Goal: Task Accomplishment & Management: Use online tool/utility

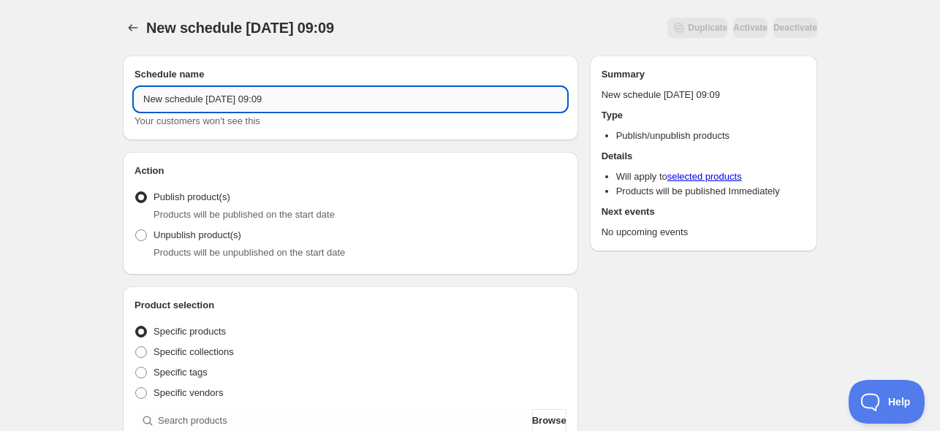
click at [186, 102] on input "New schedule [DATE] 09:09" at bounding box center [350, 99] width 432 height 23
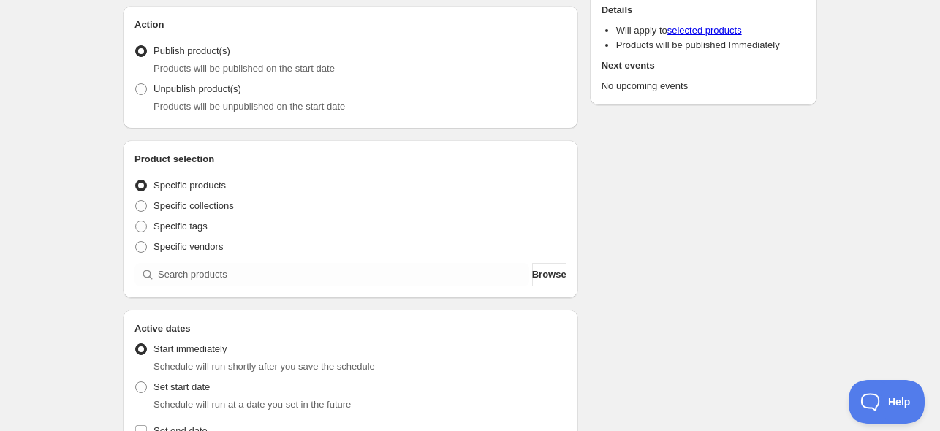
scroll to position [292, 0]
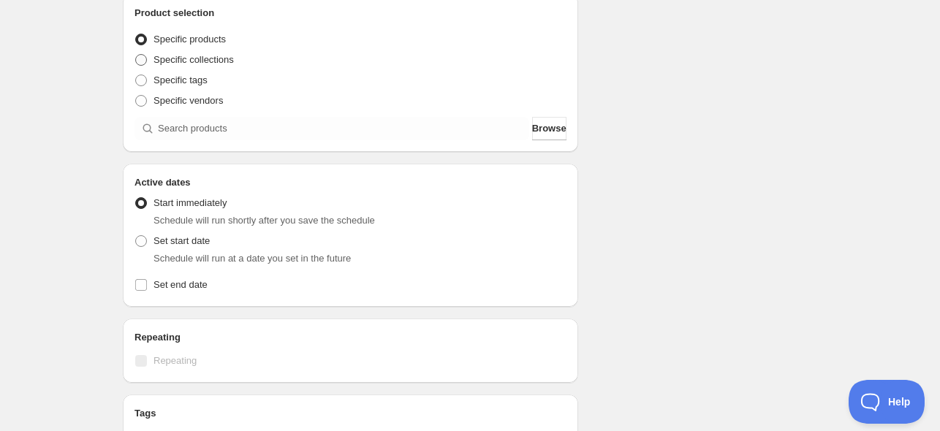
type input "Put online the novelties [DATE]"
click at [197, 60] on span "Specific collections" at bounding box center [193, 59] width 80 height 11
click at [136, 55] on input "Specific collections" at bounding box center [135, 54] width 1 height 1
radio input "true"
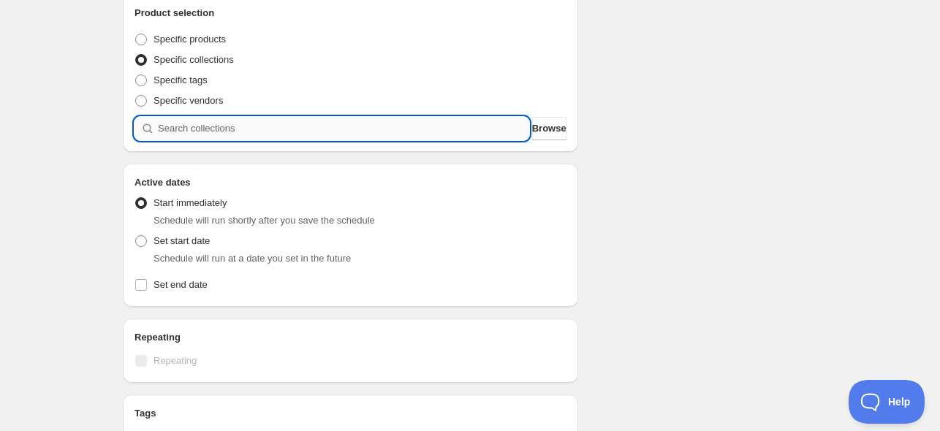
click at [212, 125] on input "search" at bounding box center [343, 128] width 371 height 23
paste input "Nowości"
type input "Nowości"
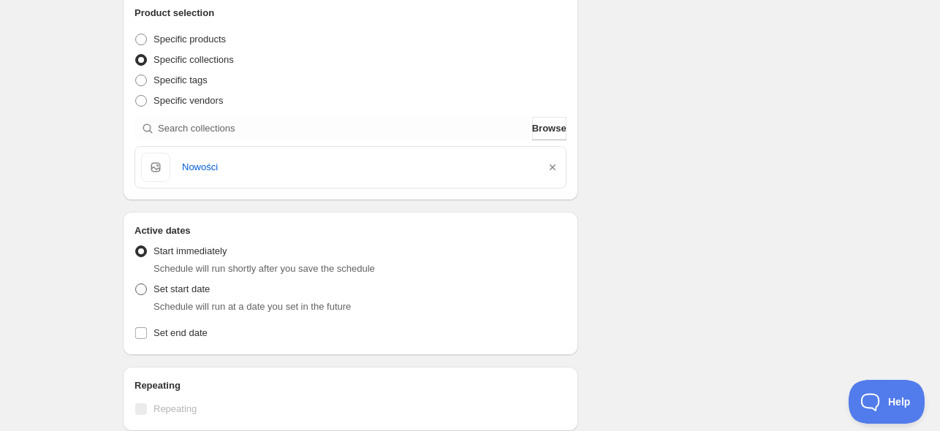
click at [180, 287] on span "Set start date" at bounding box center [181, 289] width 56 height 11
click at [136, 284] on input "Set start date" at bounding box center [135, 284] width 1 height 1
radio input "true"
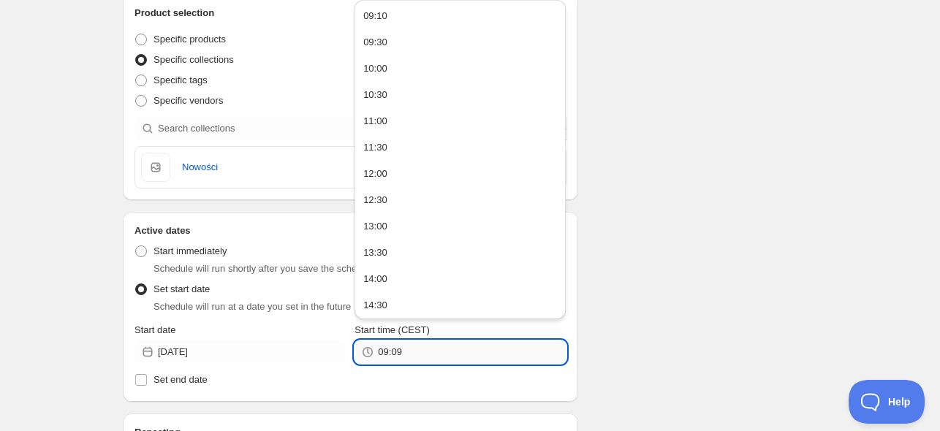
click at [417, 354] on input "09:09" at bounding box center [472, 351] width 188 height 23
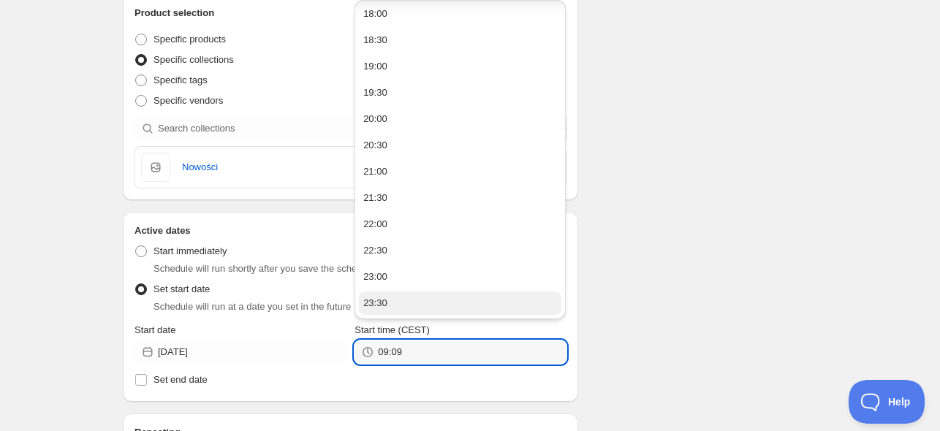
click at [395, 301] on button "23:30" at bounding box center [460, 303] width 202 height 23
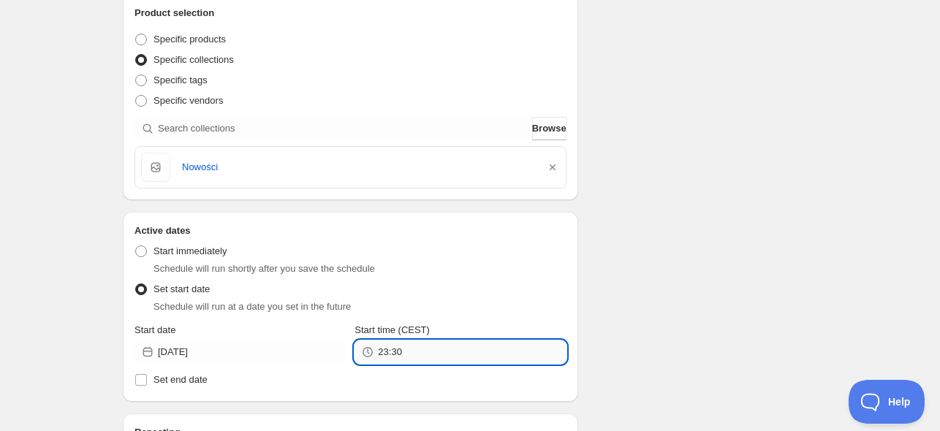
click at [395, 351] on input "23:30" at bounding box center [472, 351] width 188 height 23
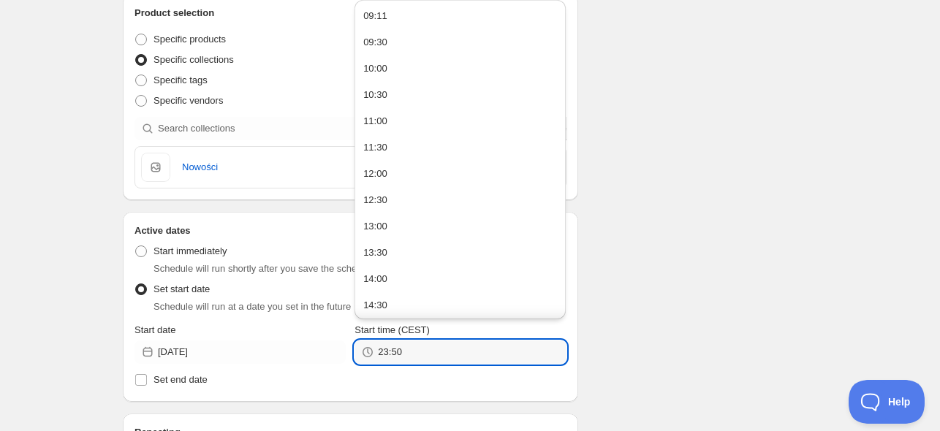
type input "23:50"
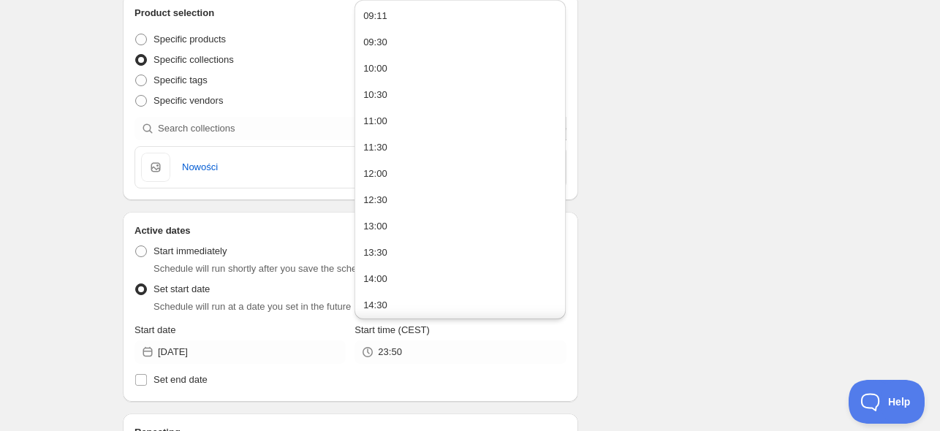
click at [631, 273] on div "Schedule name Put online the novelties [DATE] Your customers won't see this Act…" at bounding box center [464, 319] width 706 height 1135
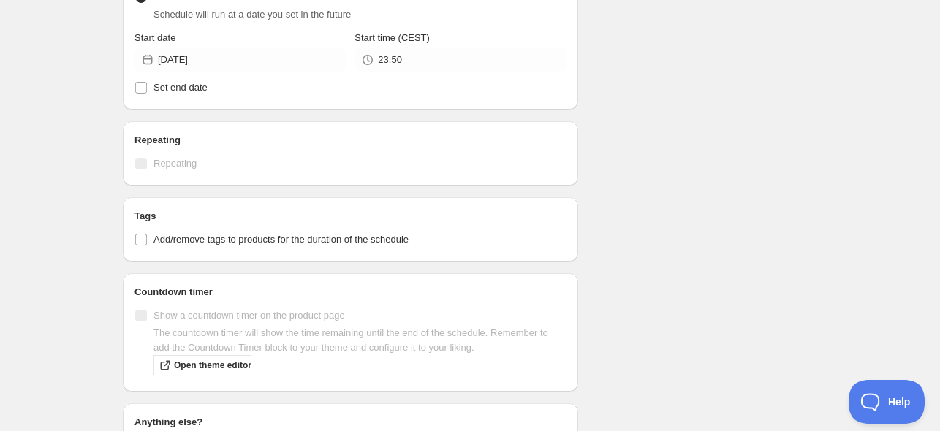
scroll to position [775, 0]
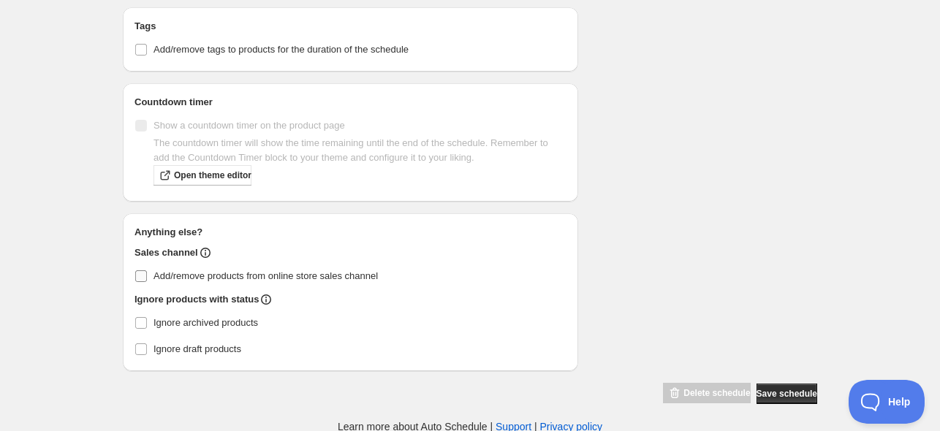
click at [136, 271] on input "Add/remove products from online store sales channel" at bounding box center [141, 276] width 12 height 12
checkbox input "true"
click at [789, 389] on span "Save schedule" at bounding box center [786, 394] width 61 height 12
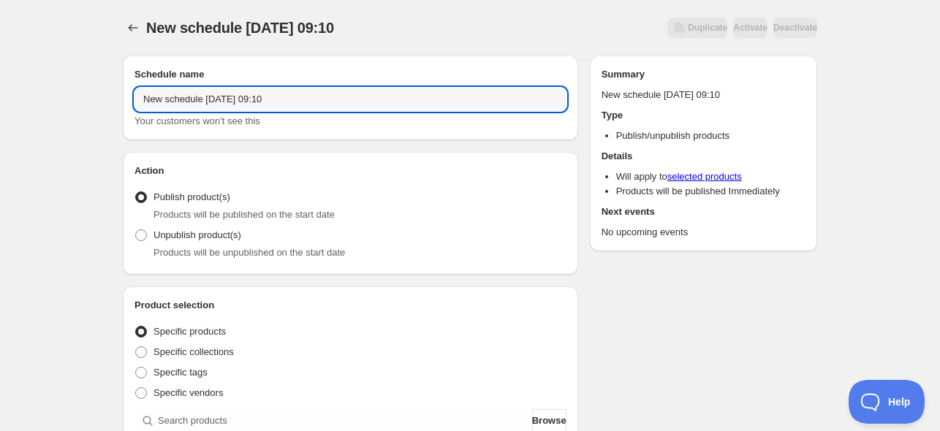
drag, startPoint x: 371, startPoint y: 99, endPoint x: 93, endPoint y: 101, distance: 278.4
drag, startPoint x: 254, startPoint y: 98, endPoint x: 272, endPoint y: 81, distance: 24.3
click at [253, 99] on input "Put online value packs [DATE]" at bounding box center [350, 99] width 432 height 23
type input "Put online value packs [DATE]"
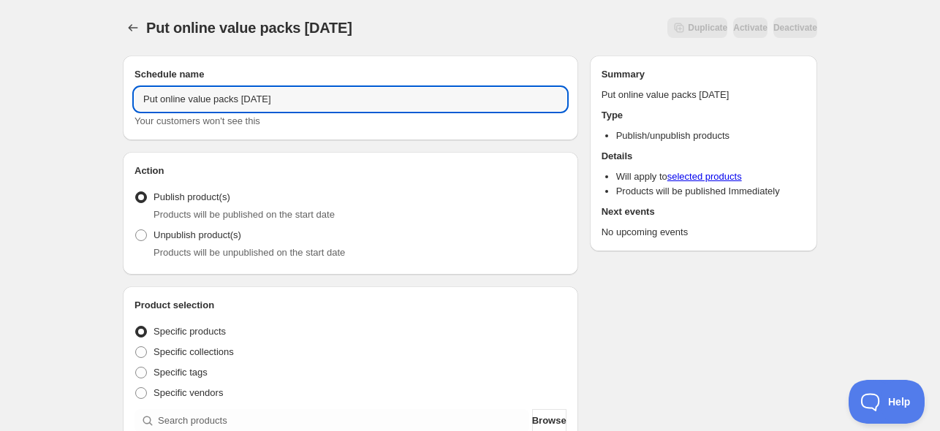
scroll to position [292, 0]
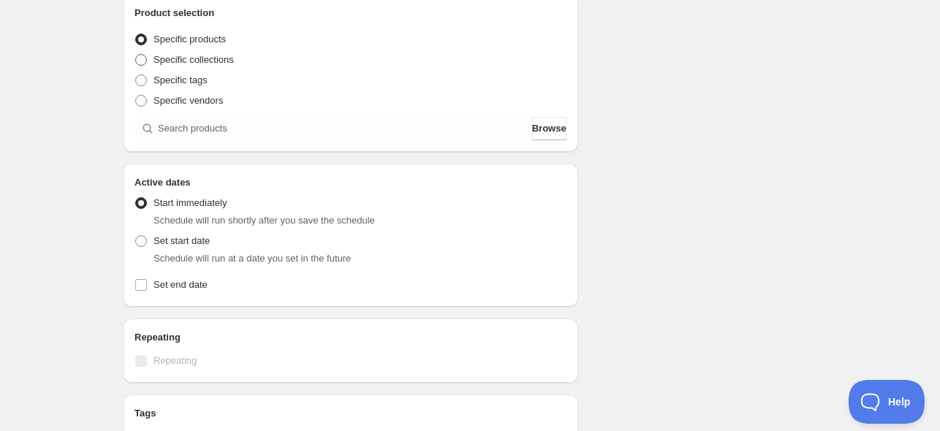
click at [199, 61] on span "Specific collections" at bounding box center [193, 59] width 80 height 11
click at [136, 55] on input "Specific collections" at bounding box center [135, 54] width 1 height 1
radio input "true"
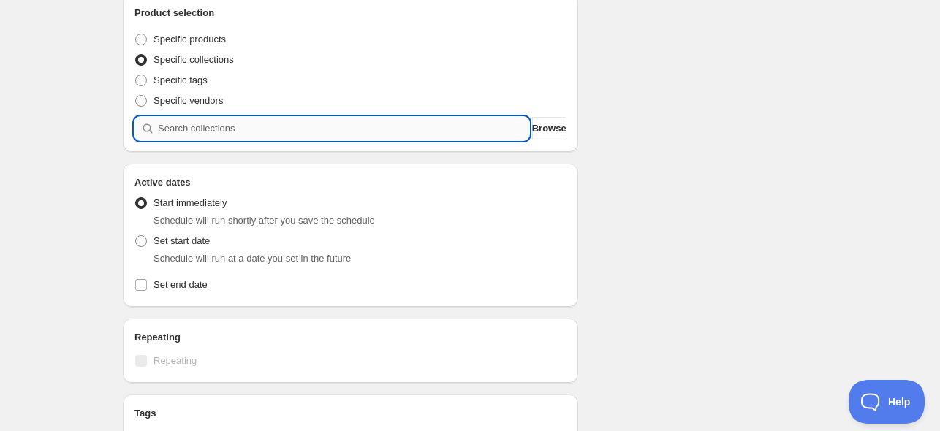
click at [210, 127] on input "search" at bounding box center [343, 128] width 371 height 23
paste input "search"
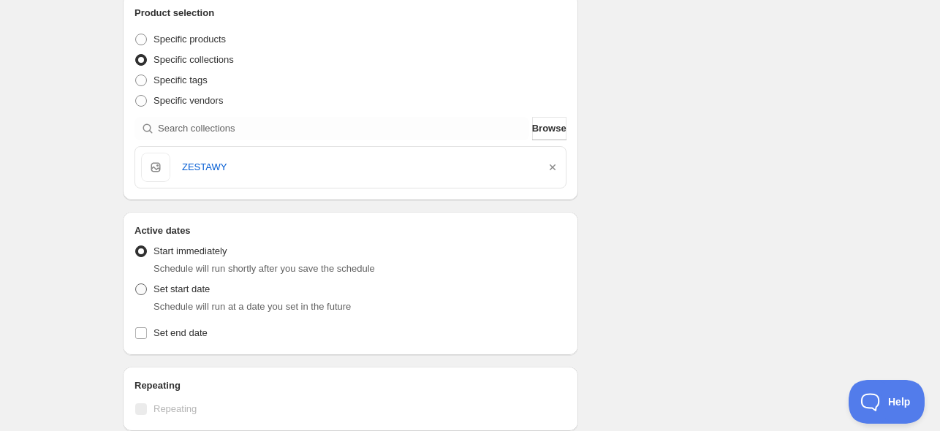
click at [193, 289] on span "Set start date" at bounding box center [181, 289] width 56 height 11
click at [136, 284] on input "Set start date" at bounding box center [135, 284] width 1 height 1
radio input "true"
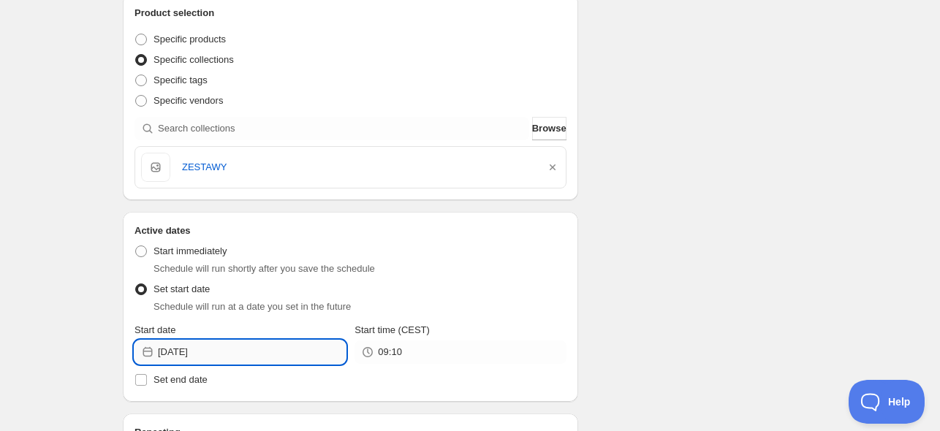
click at [222, 350] on input "[DATE]" at bounding box center [252, 351] width 188 height 23
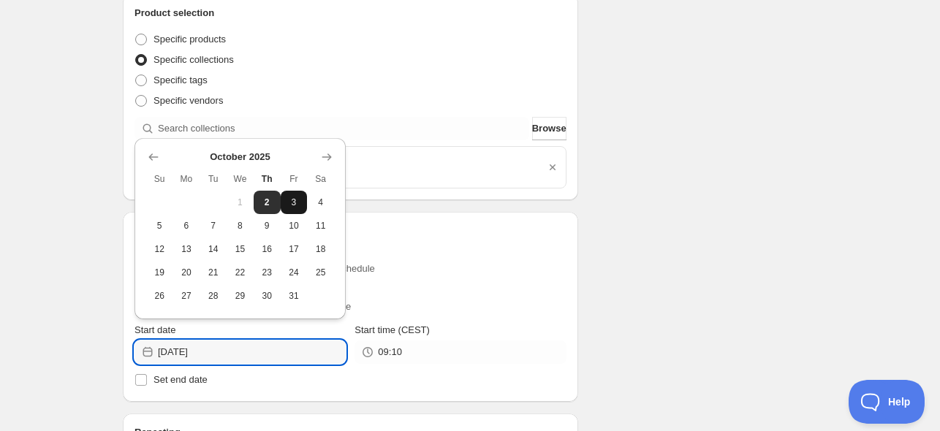
click at [298, 208] on button "3" at bounding box center [294, 202] width 27 height 23
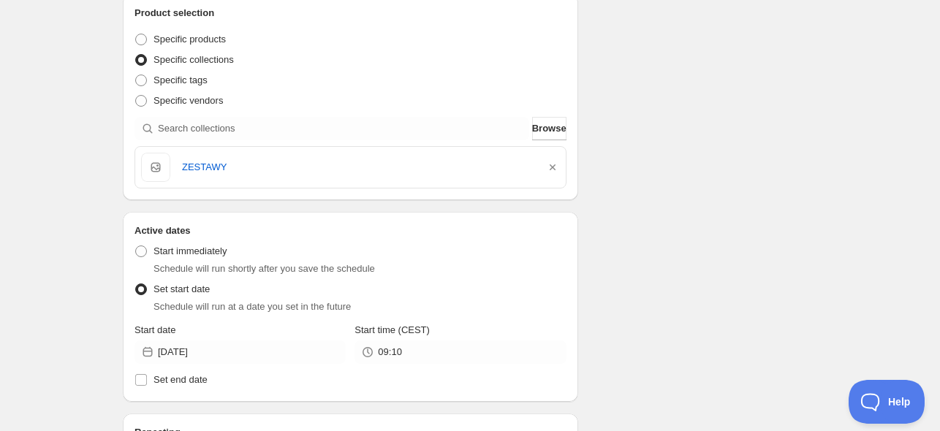
type input "[DATE]"
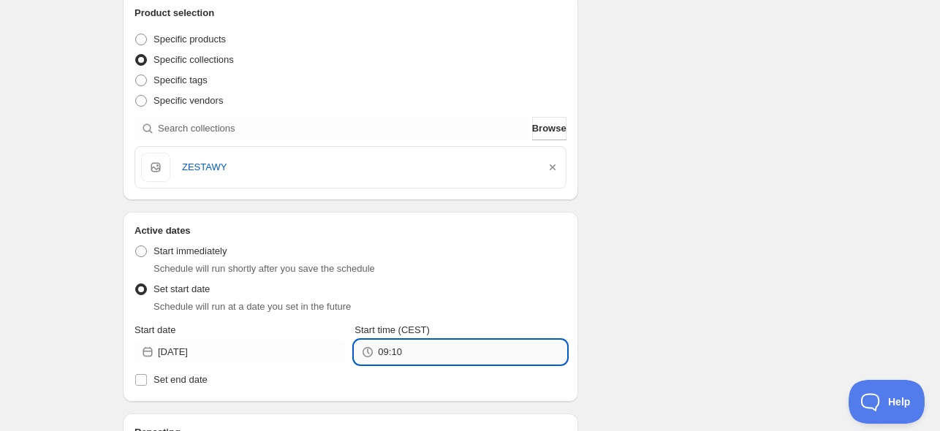
click at [420, 341] on input "09:10" at bounding box center [472, 351] width 188 height 23
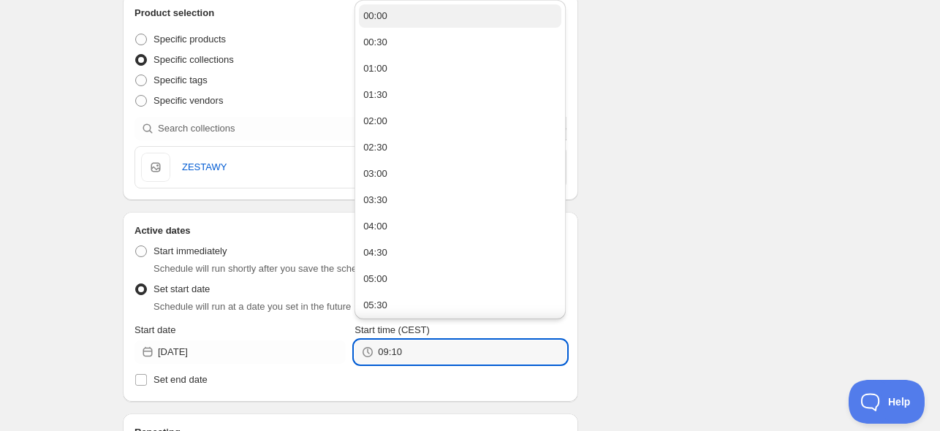
click at [397, 15] on button "00:00" at bounding box center [460, 15] width 202 height 23
type input "00:00"
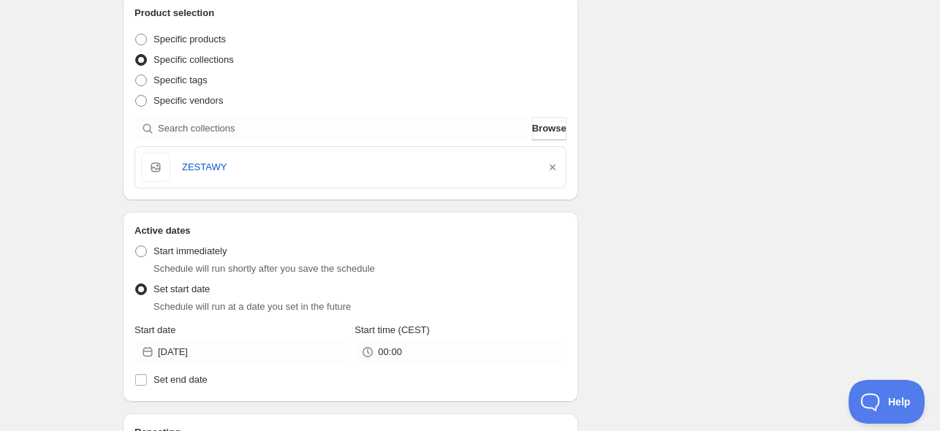
click at [637, 94] on div "Schedule name Put online value packs [DATE] Your customers won't see this Actio…" at bounding box center [464, 319] width 706 height 1135
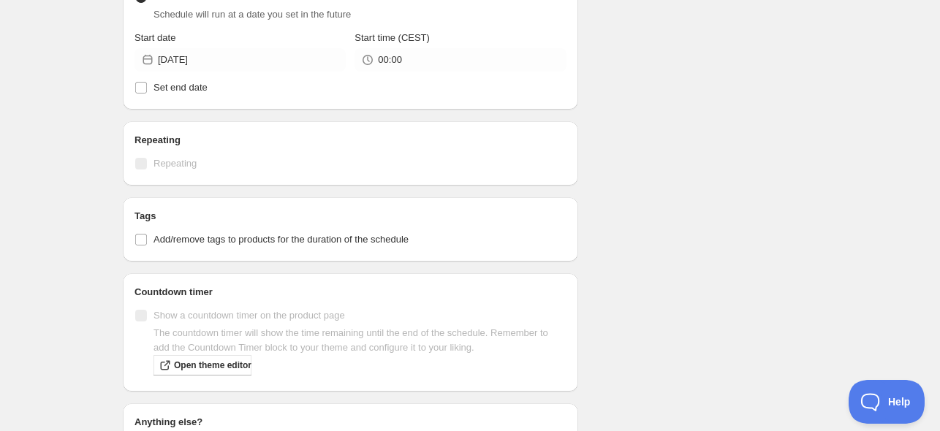
scroll to position [775, 0]
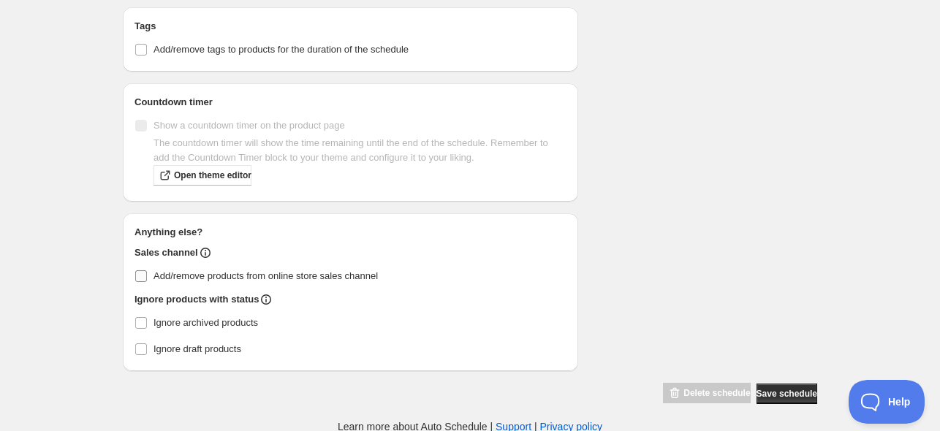
click at [140, 273] on input "Add/remove products from online store sales channel" at bounding box center [141, 276] width 12 height 12
checkbox input "true"
click at [763, 391] on span "Save schedule" at bounding box center [786, 394] width 61 height 12
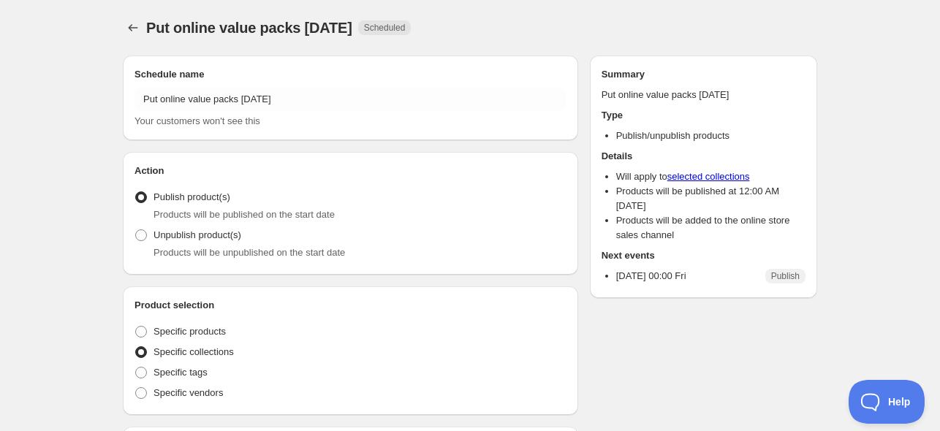
radio input "true"
checkbox input "true"
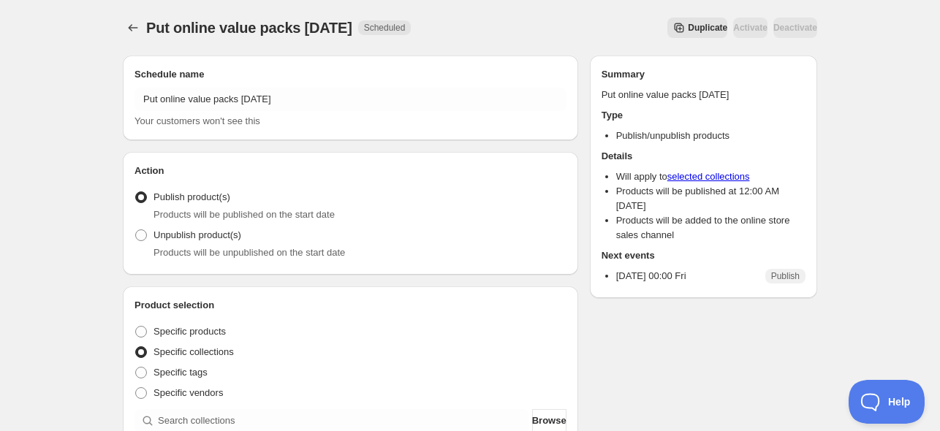
scroll to position [292, 0]
